Goal: Transaction & Acquisition: Purchase product/service

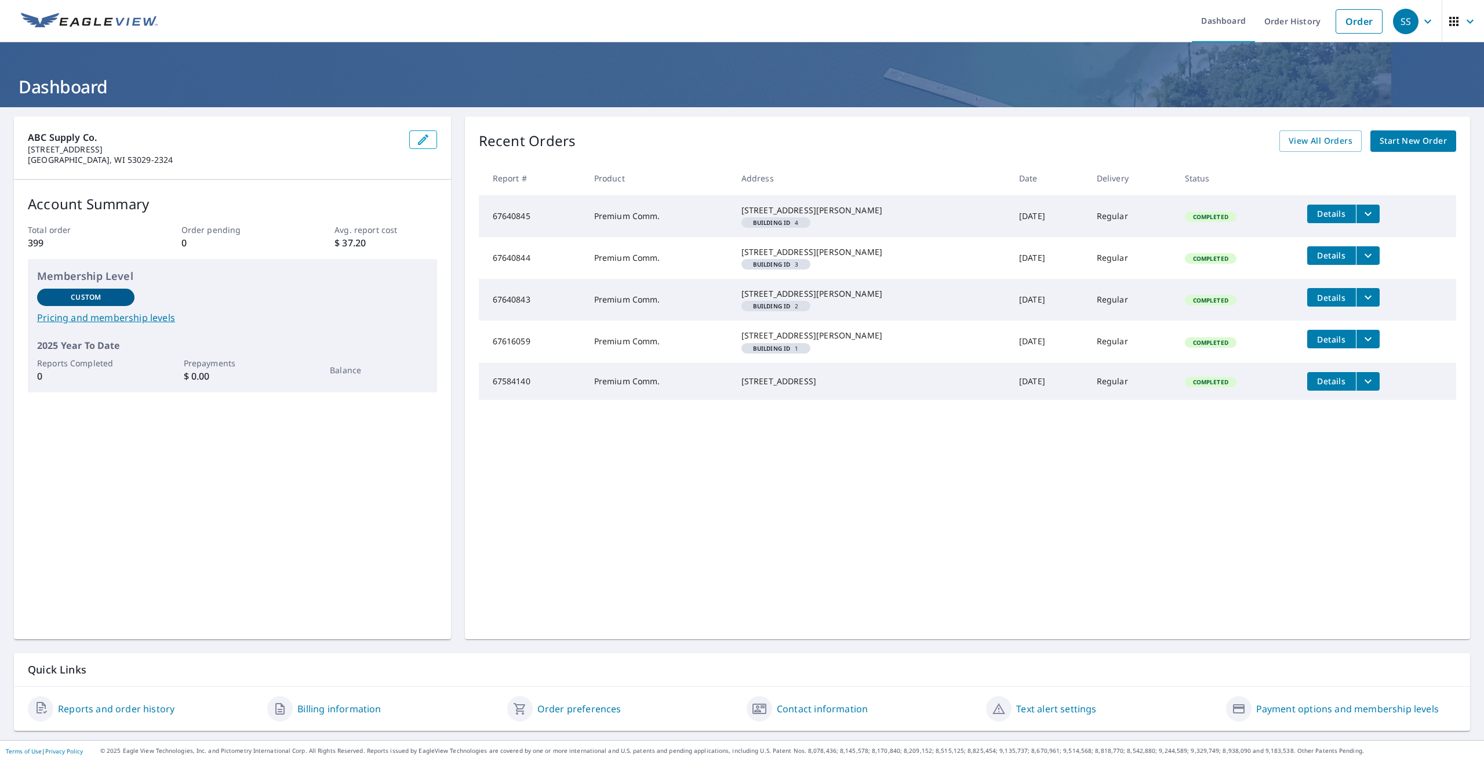
click at [70, 511] on div "ABC Supply Co. [STREET_ADDRESS][PERSON_NAME] Account Summary Total order 399 Or…" at bounding box center [232, 378] width 437 height 523
click at [1418, 148] on span "Start New Order" at bounding box center [1413, 141] width 67 height 14
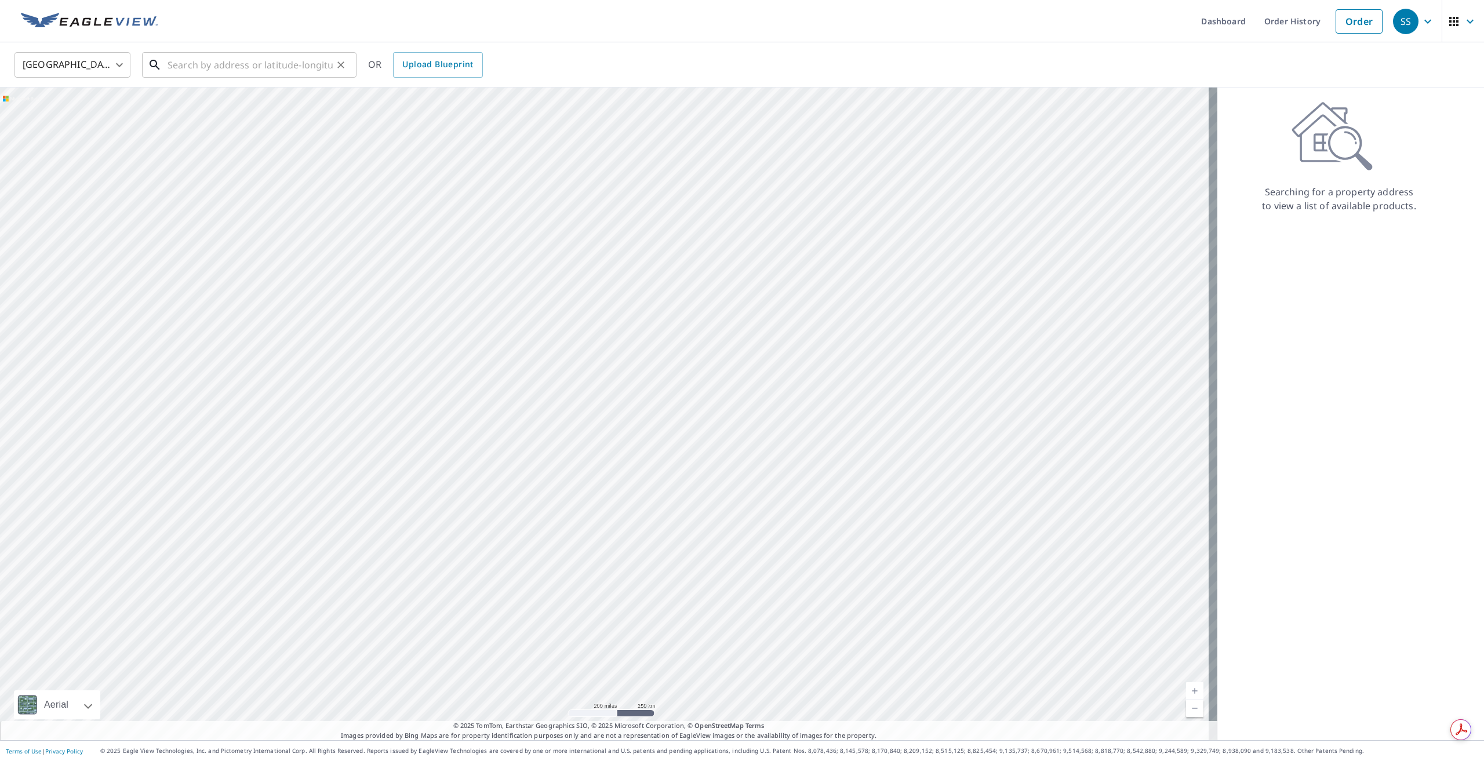
click at [211, 59] on input "text" at bounding box center [250, 65] width 165 height 32
click at [210, 111] on p "[GEOGRAPHIC_DATA]" at bounding box center [256, 112] width 182 height 12
type input "[STREET_ADDRESS]"
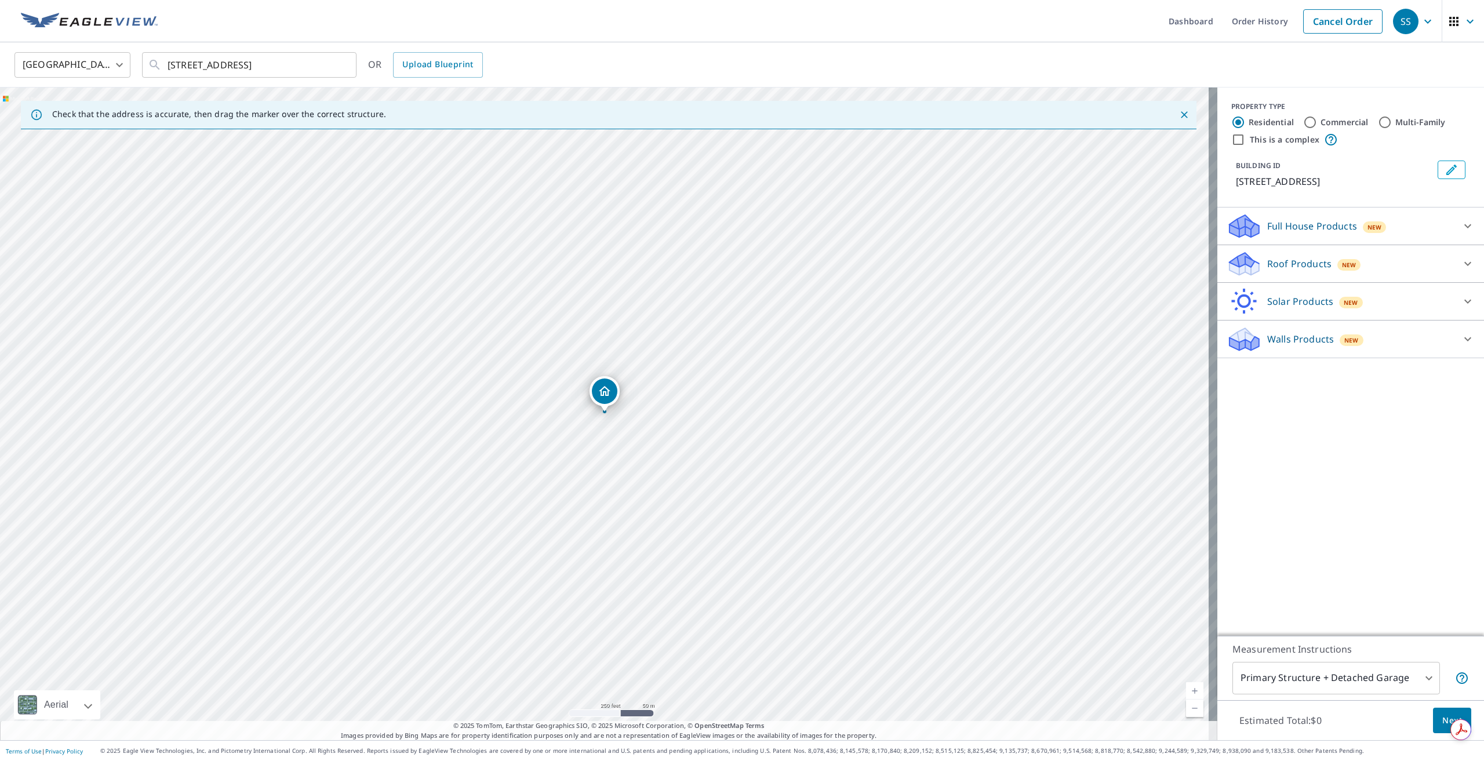
click at [1464, 262] on icon at bounding box center [1467, 264] width 7 height 4
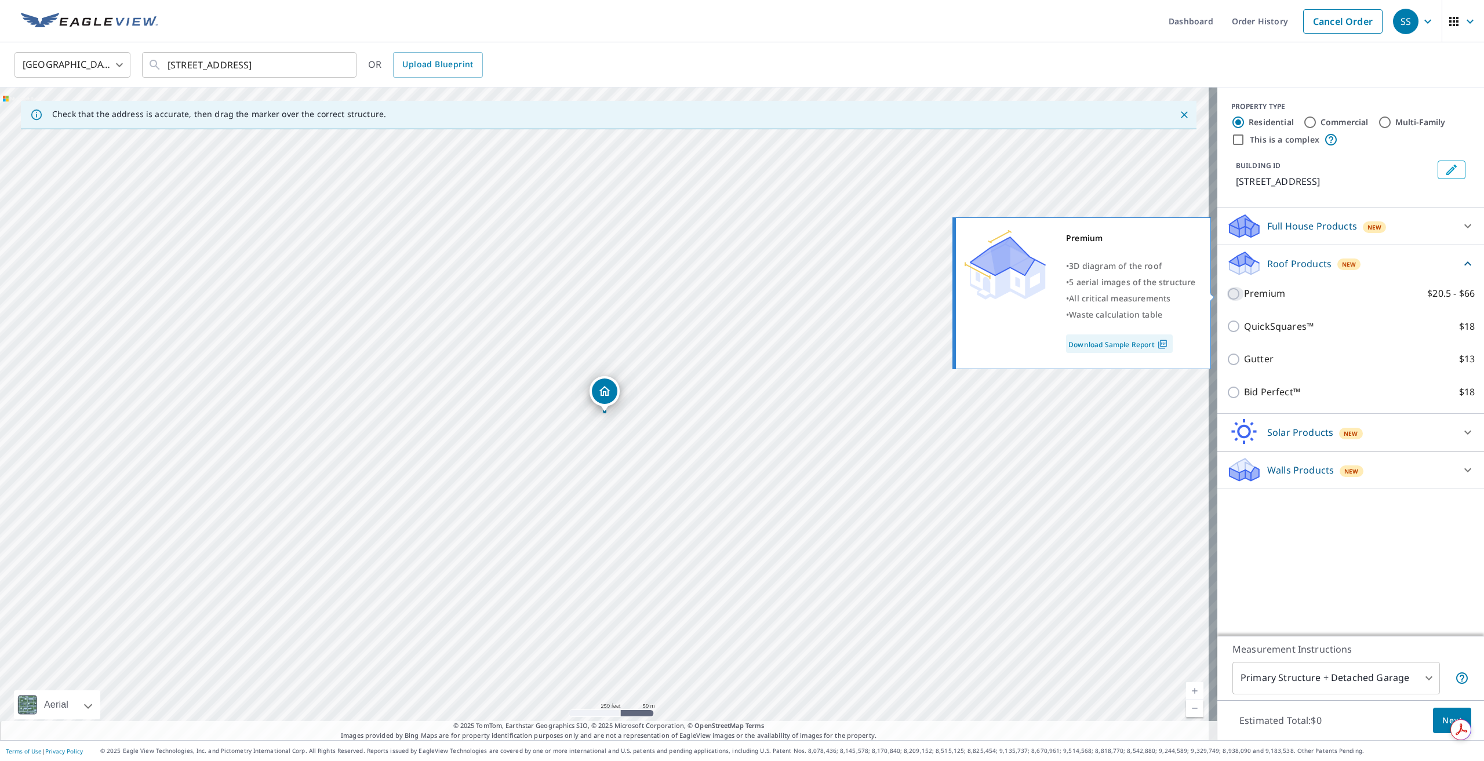
click at [1227, 294] on input "Premium $20.5 - $66" at bounding box center [1235, 294] width 17 height 14
checkbox input "true"
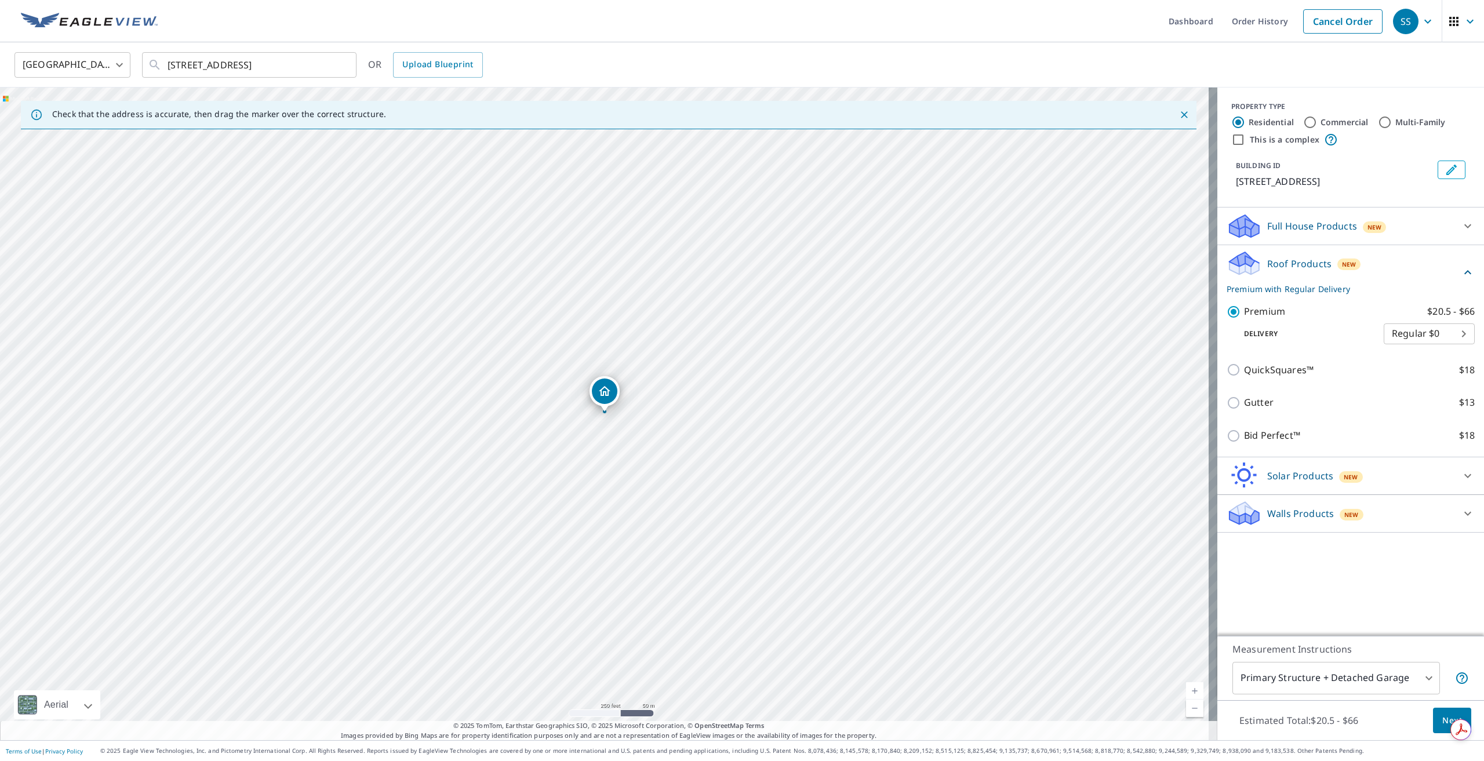
click at [1433, 718] on button "Next" at bounding box center [1452, 721] width 38 height 26
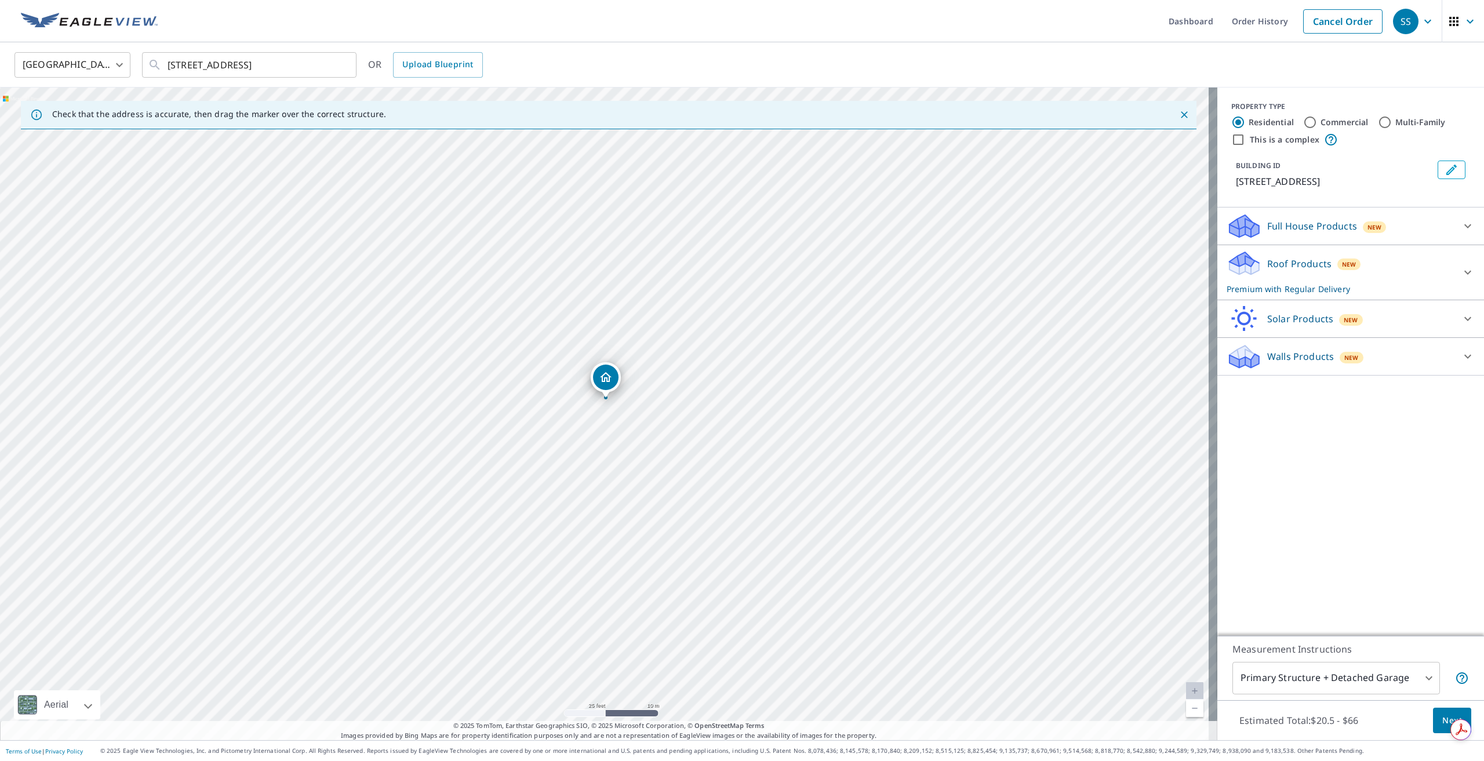
drag, startPoint x: 584, startPoint y: 279, endPoint x: 584, endPoint y: 258, distance: 20.9
click at [584, 258] on div "[STREET_ADDRESS]" at bounding box center [609, 414] width 1218 height 653
drag, startPoint x: 602, startPoint y: 382, endPoint x: 592, endPoint y: 488, distance: 106.0
click at [1378, 123] on input "Multi-Family" at bounding box center [1385, 122] width 14 height 14
radio input "true"
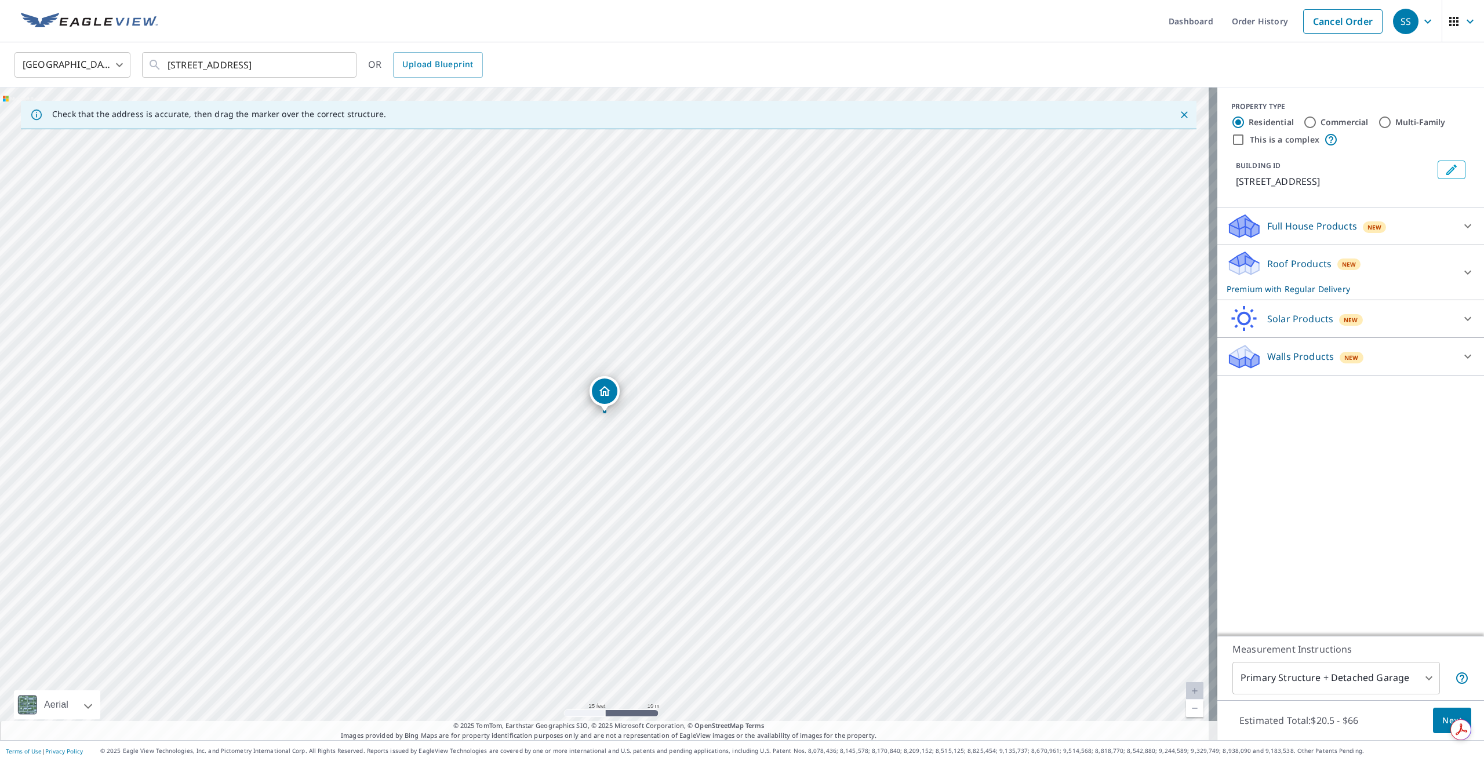
type input "2"
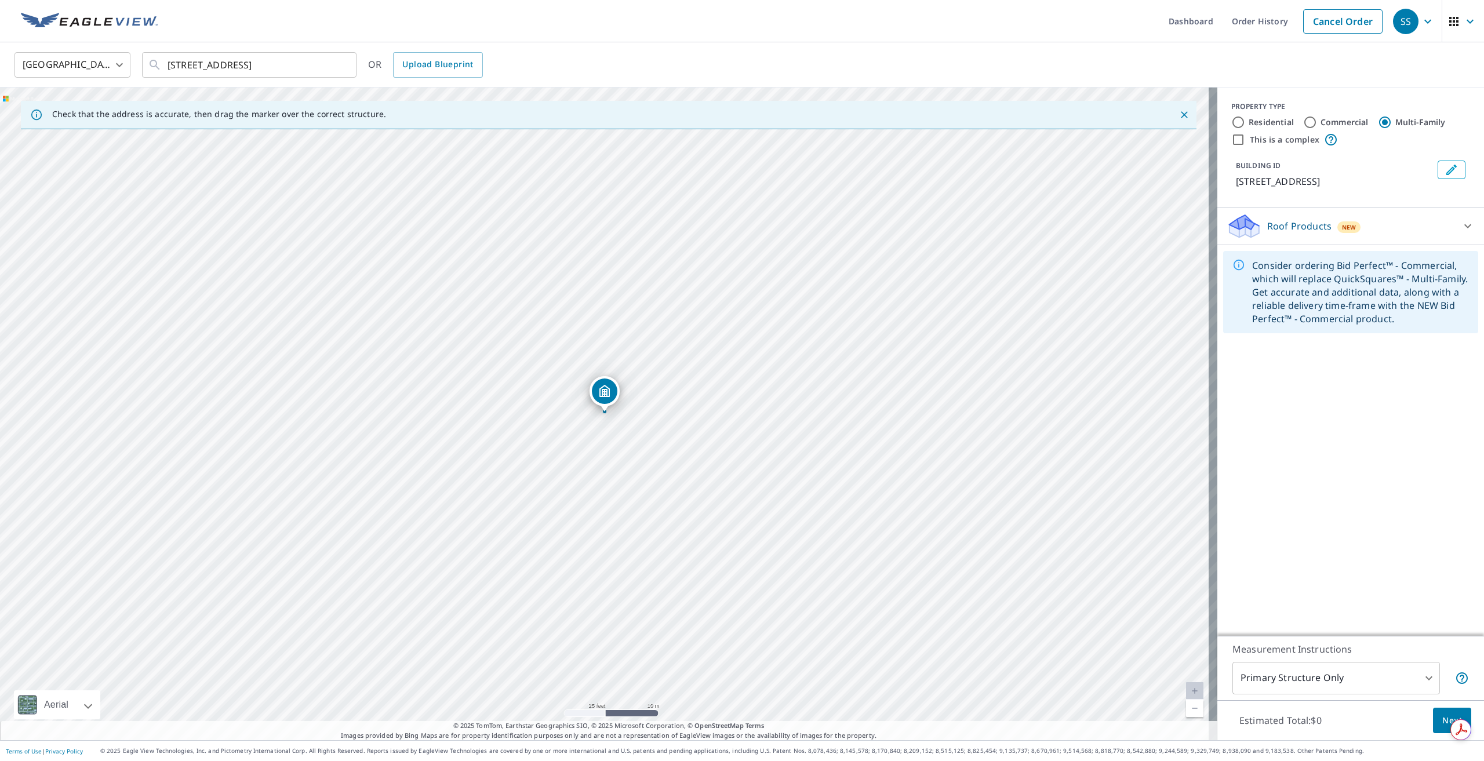
click at [1332, 218] on div "Roof Products New" at bounding box center [1340, 226] width 227 height 27
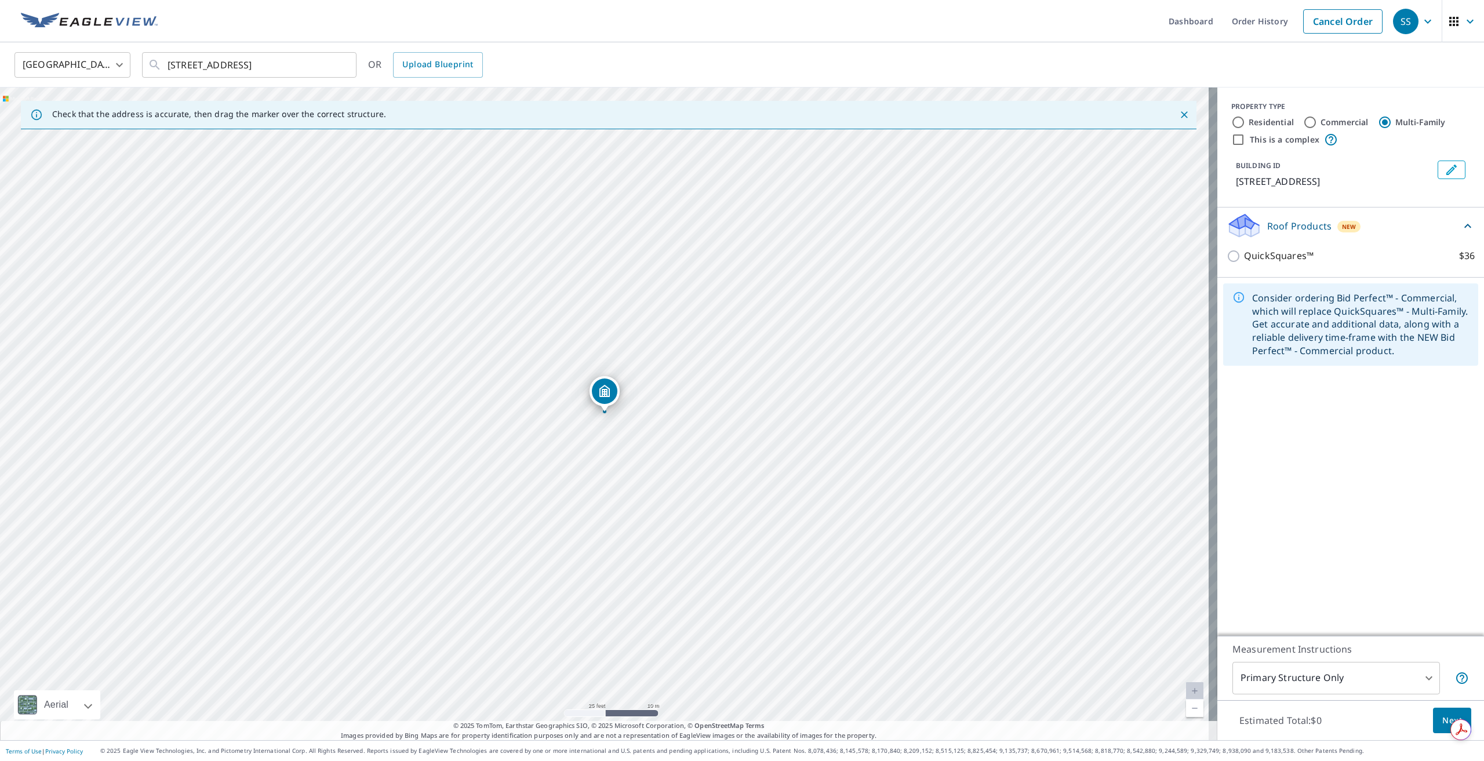
click at [1299, 229] on p "Roof Products" at bounding box center [1299, 226] width 64 height 14
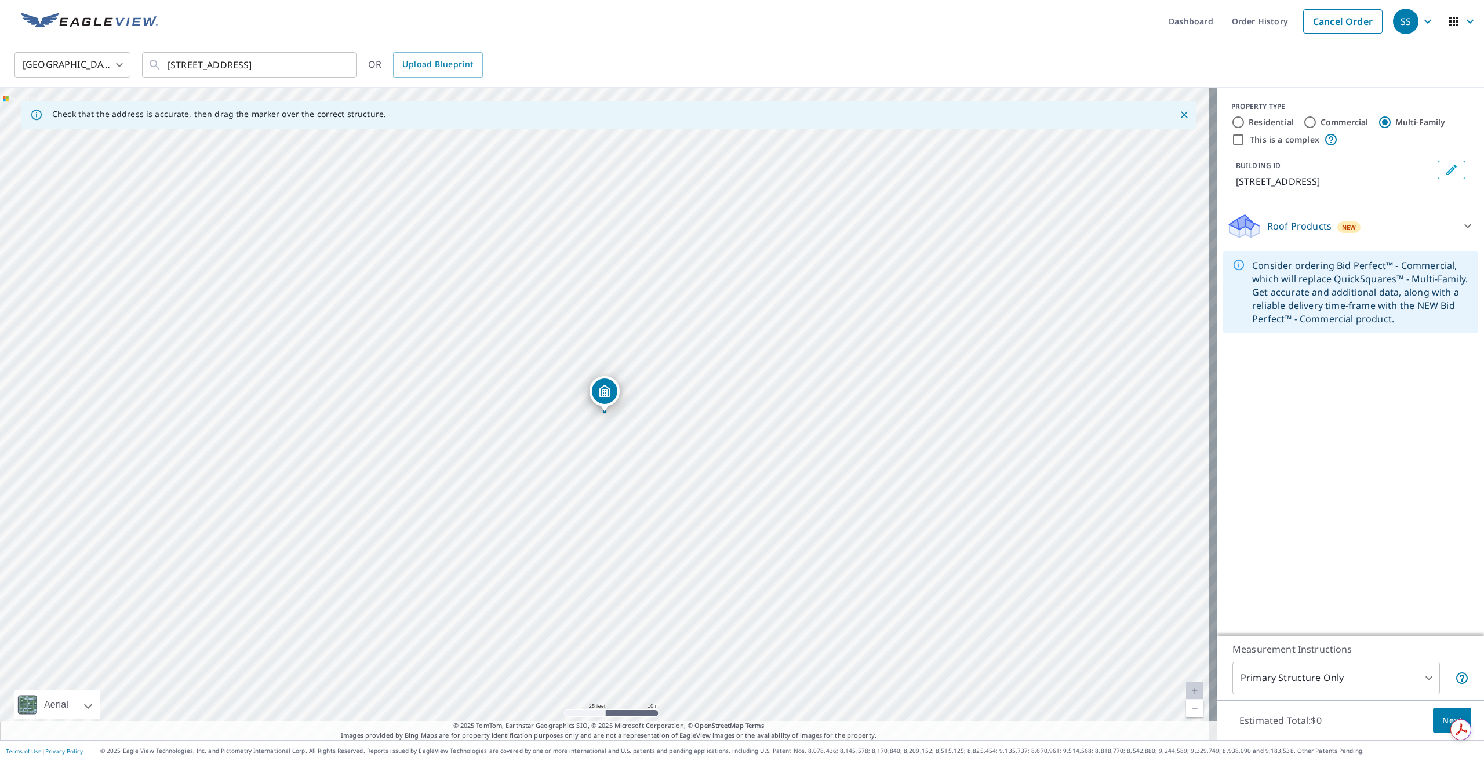
click at [1274, 118] on label "Residential" at bounding box center [1271, 123] width 45 height 12
click at [1245, 118] on input "Residential" at bounding box center [1238, 122] width 14 height 14
radio input "true"
type input "1"
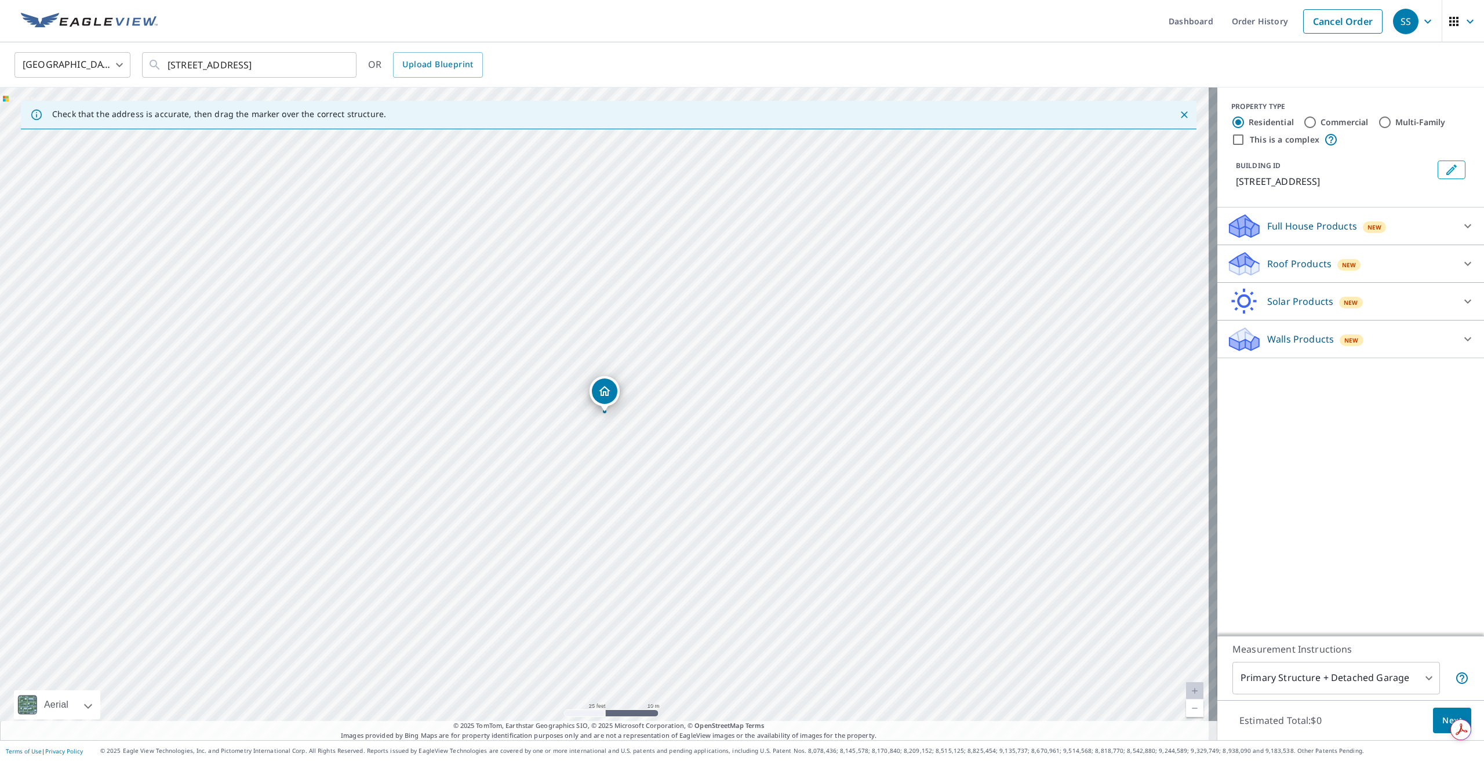
click at [1268, 147] on div "PROPERTY TYPE Residential Commercial Multi-Family This is a complex BUILDING ID…" at bounding box center [1351, 148] width 267 height 120
click at [1302, 255] on div "Roof Products New" at bounding box center [1340, 263] width 227 height 27
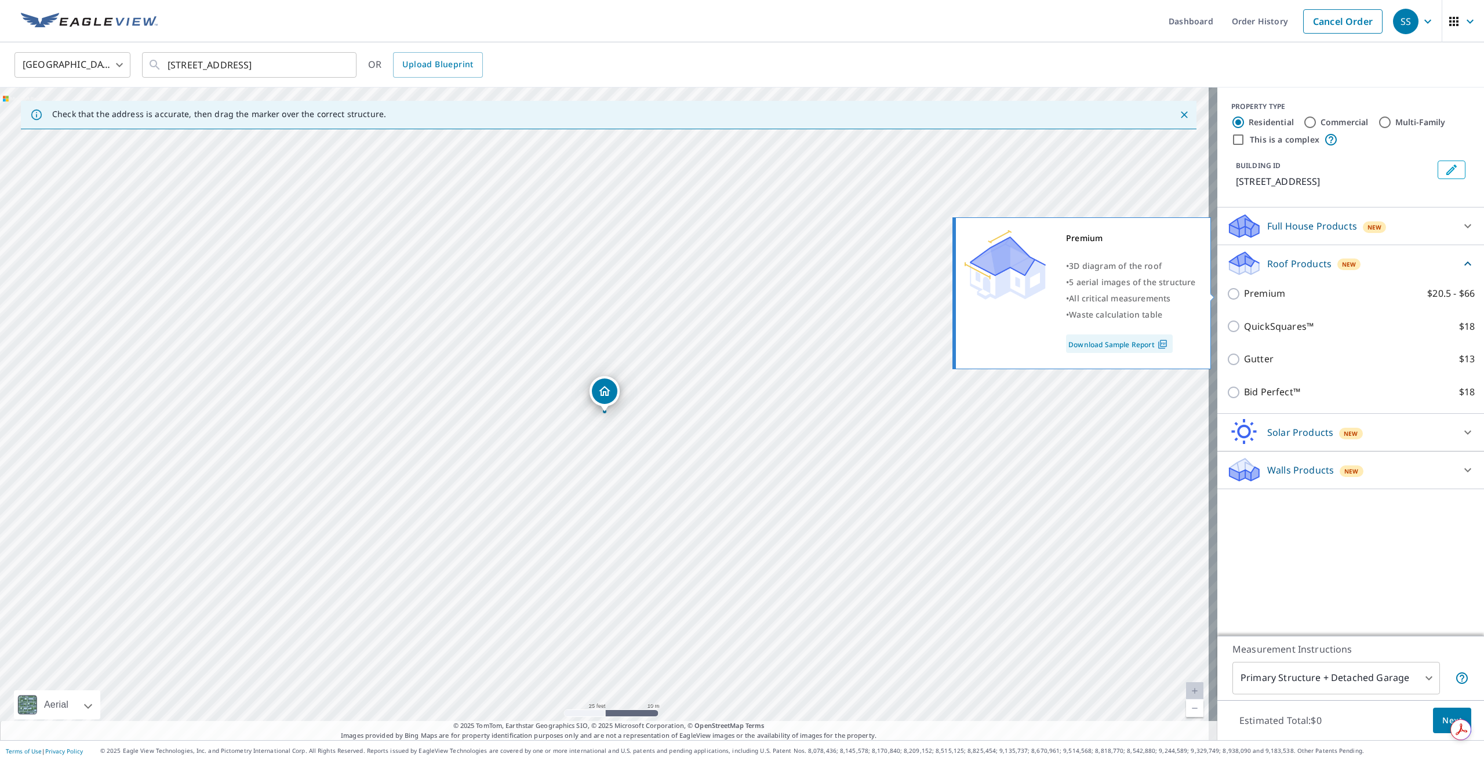
click at [1286, 295] on label "Premium $20.5 - $66" at bounding box center [1359, 293] width 231 height 14
click at [1244, 295] on input "Premium $20.5 - $66" at bounding box center [1235, 294] width 17 height 14
checkbox input "true"
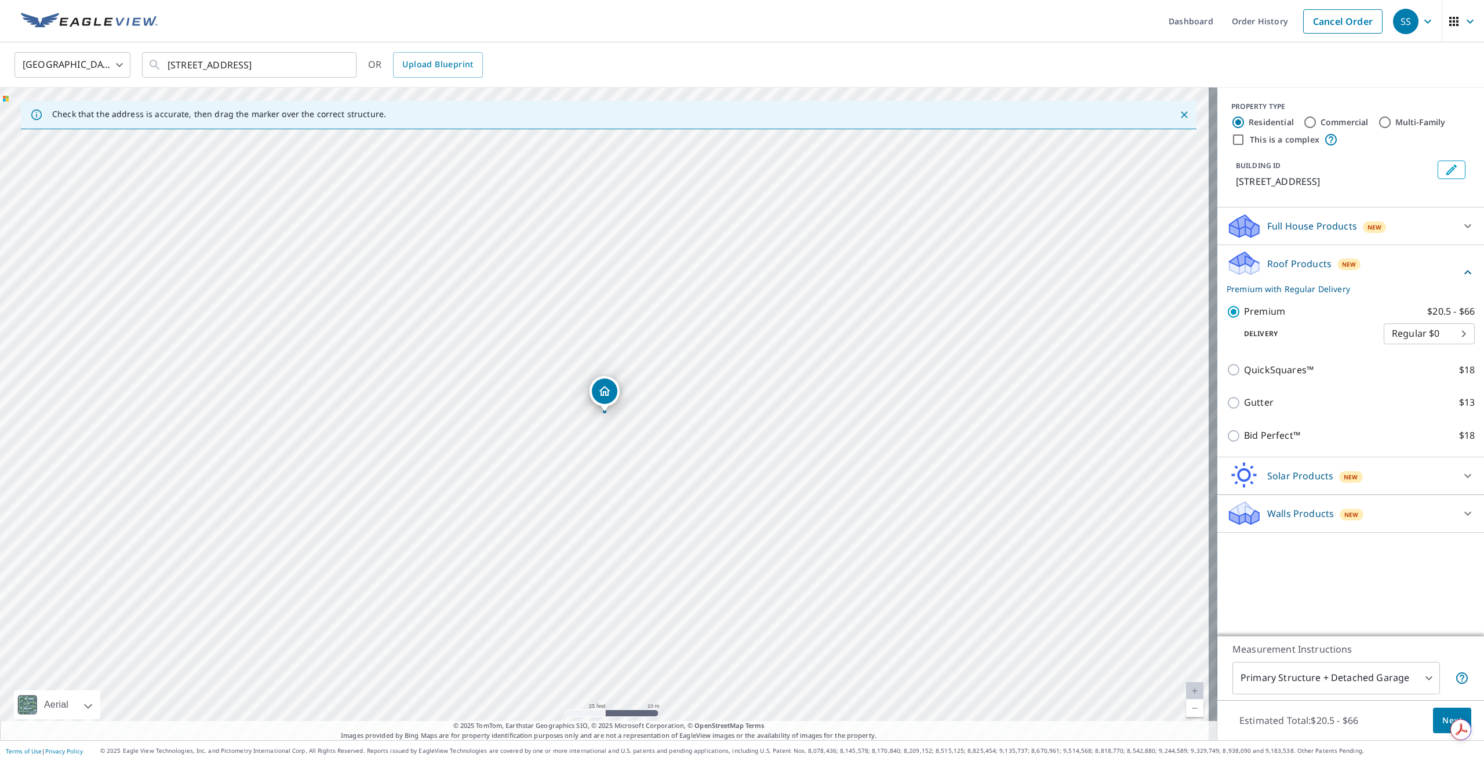
click at [1433, 724] on button "Next" at bounding box center [1452, 721] width 38 height 26
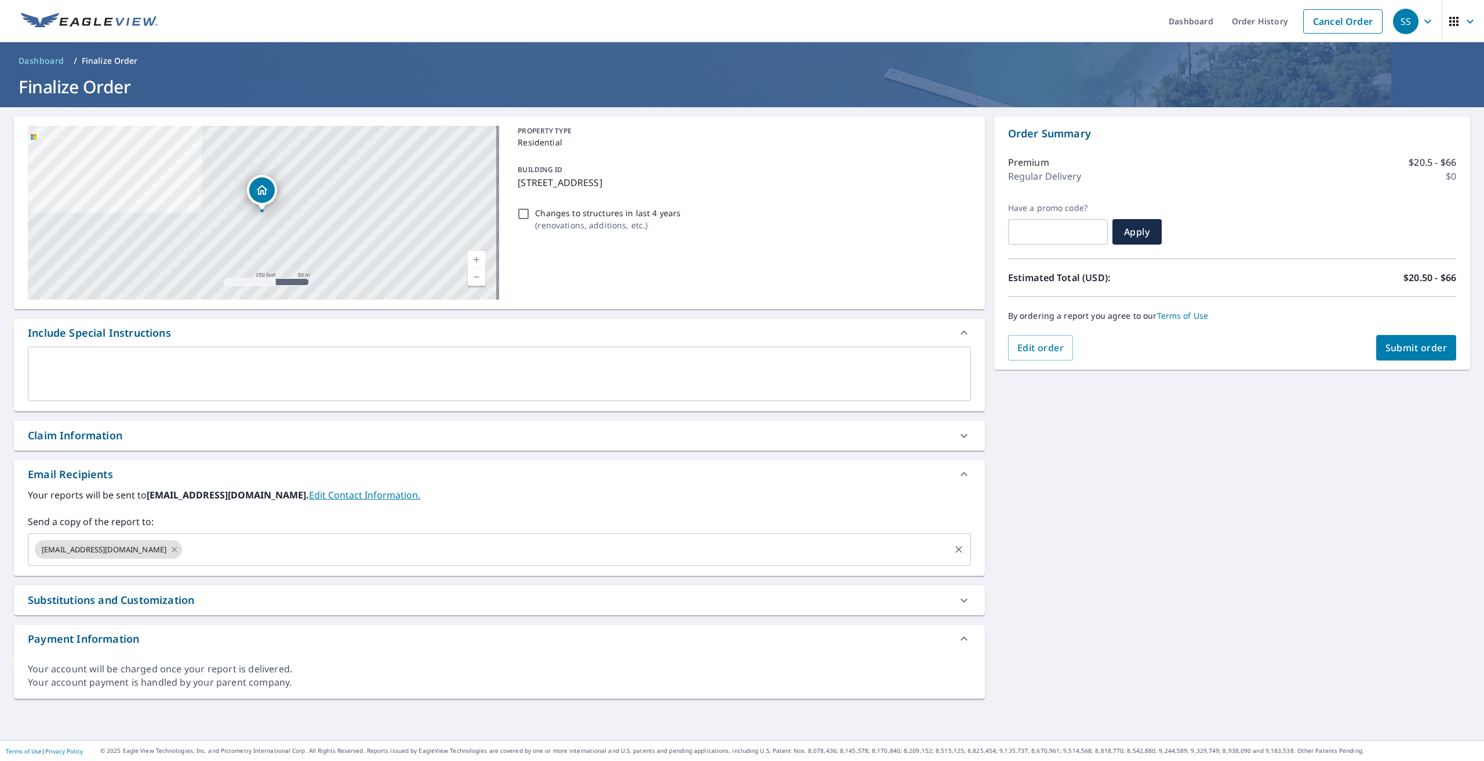
click at [129, 555] on span "[EMAIL_ADDRESS][DOMAIN_NAME]" at bounding box center [104, 549] width 139 height 11
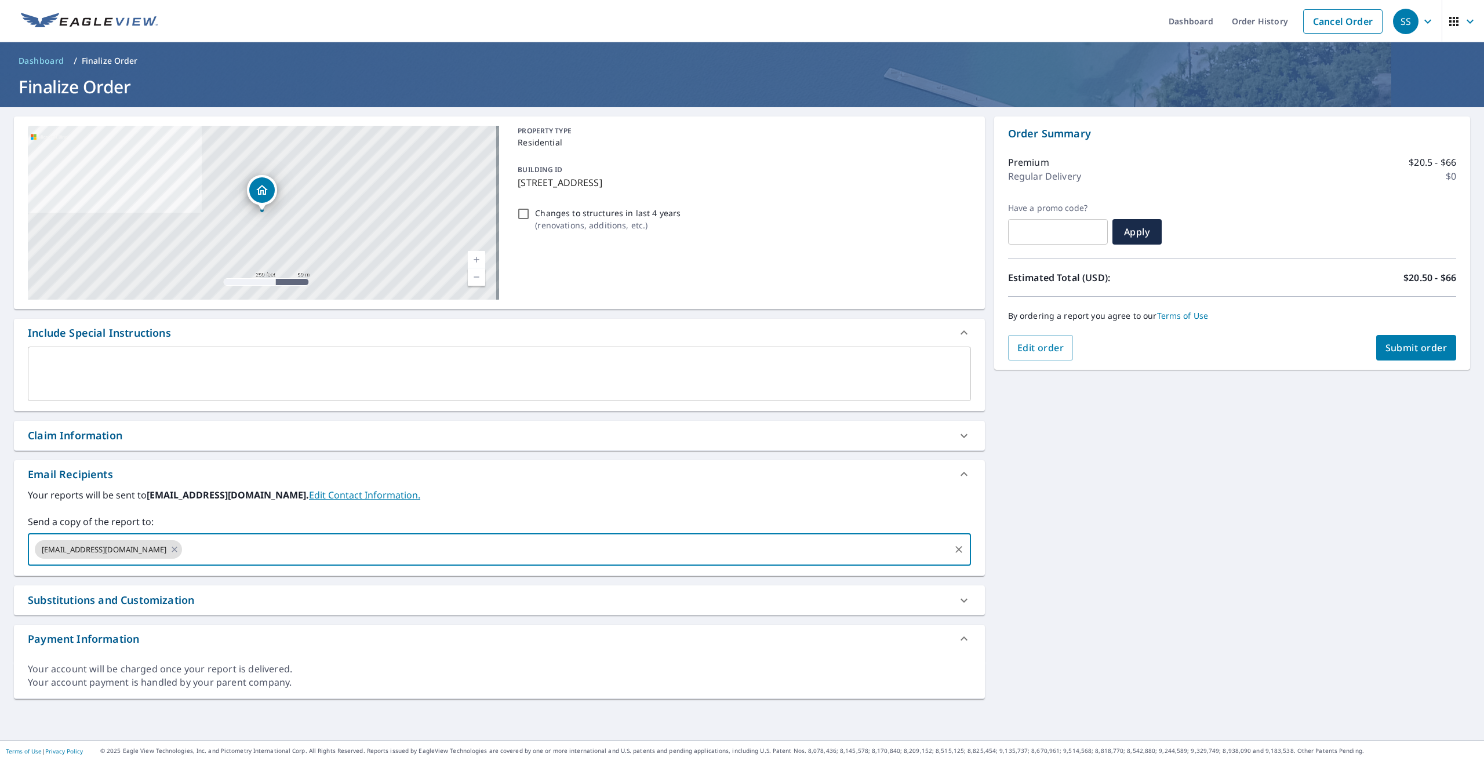
click at [170, 553] on icon at bounding box center [174, 549] width 9 height 13
click at [137, 552] on input "text" at bounding box center [490, 550] width 915 height 22
type input "[PERSON_NAME][EMAIL_ADDRESS][PERSON_NAME][DOMAIN_NAME]"
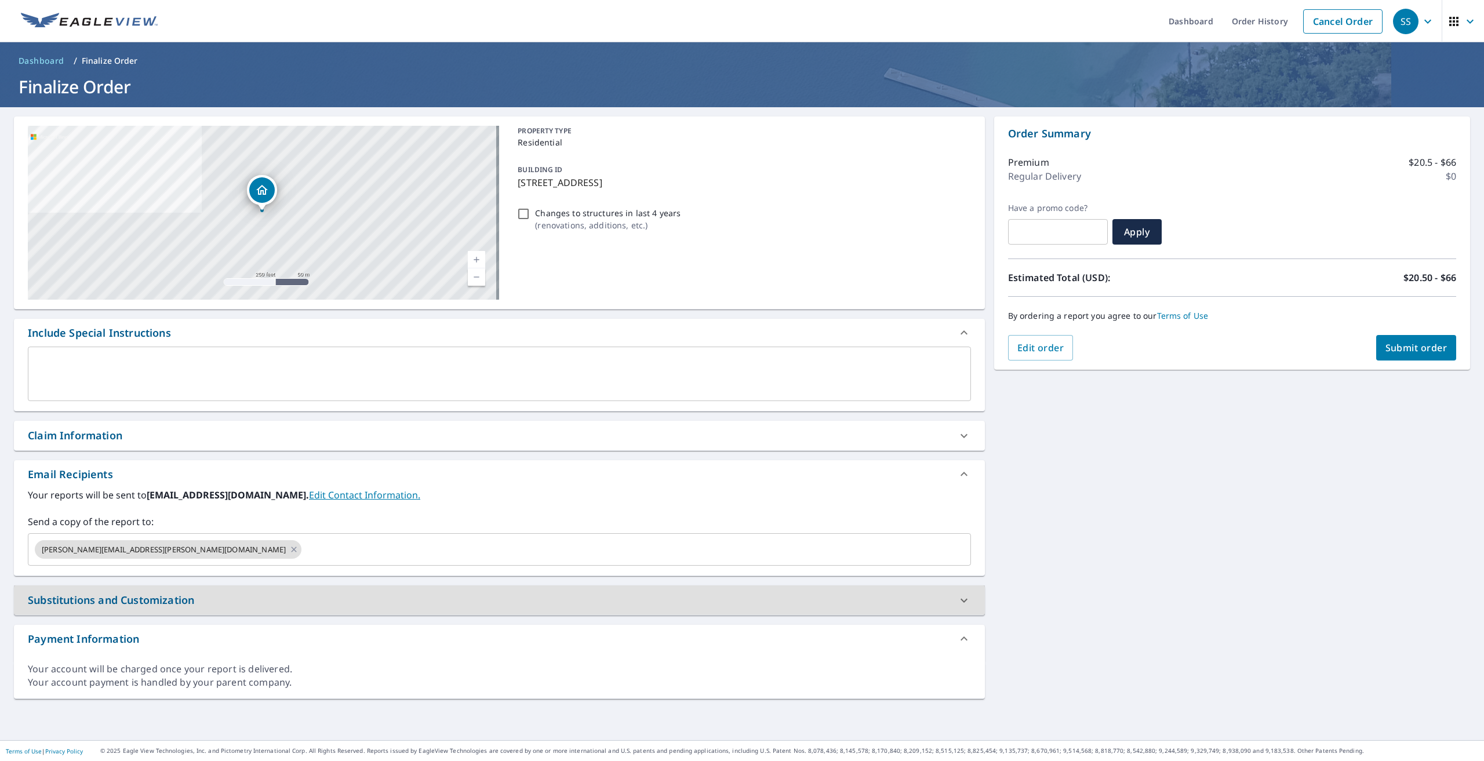
click at [1420, 339] on button "Submit order" at bounding box center [1416, 348] width 81 height 26
